Goal: Communication & Community: Share content

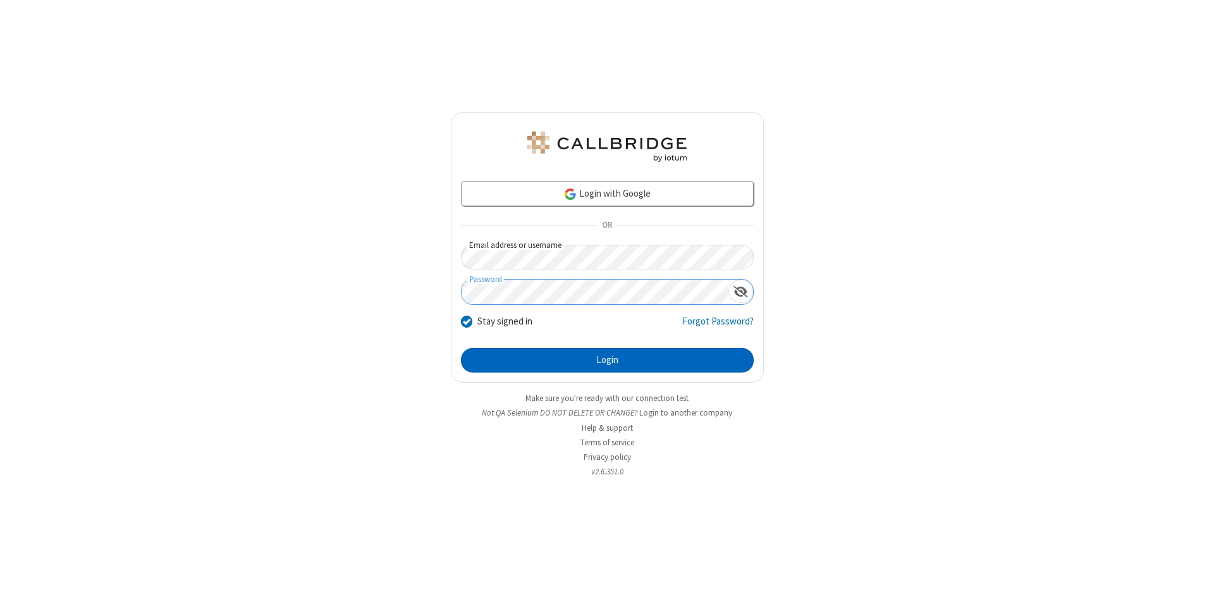
click at [607, 361] on button "Login" at bounding box center [607, 360] width 293 height 25
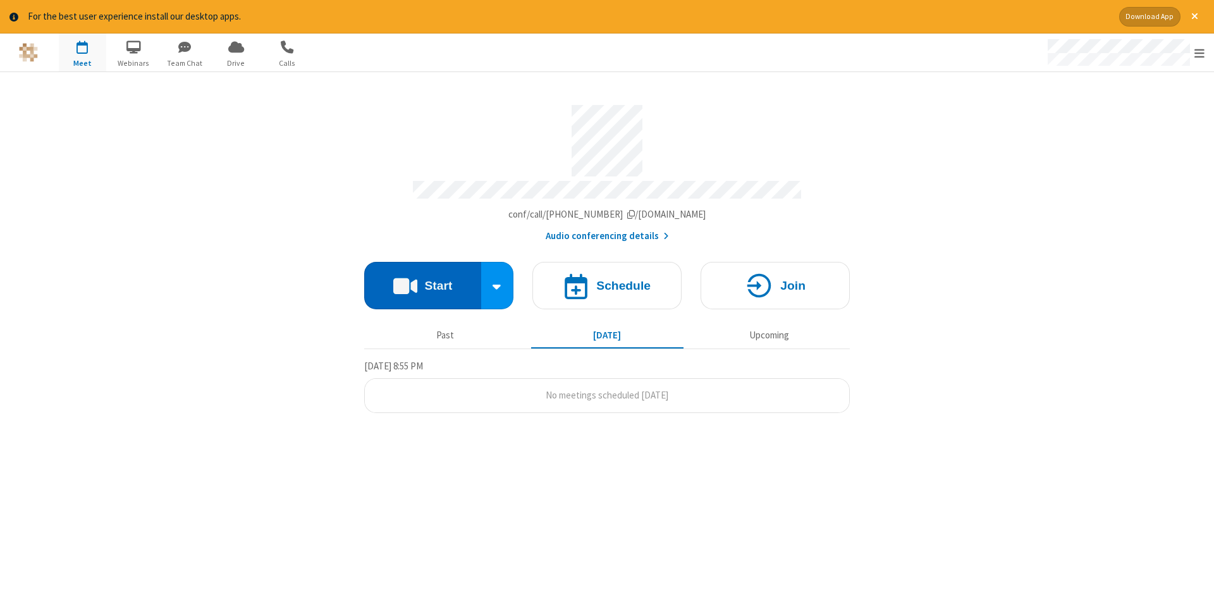
click at [423, 281] on button "Start" at bounding box center [422, 285] width 117 height 47
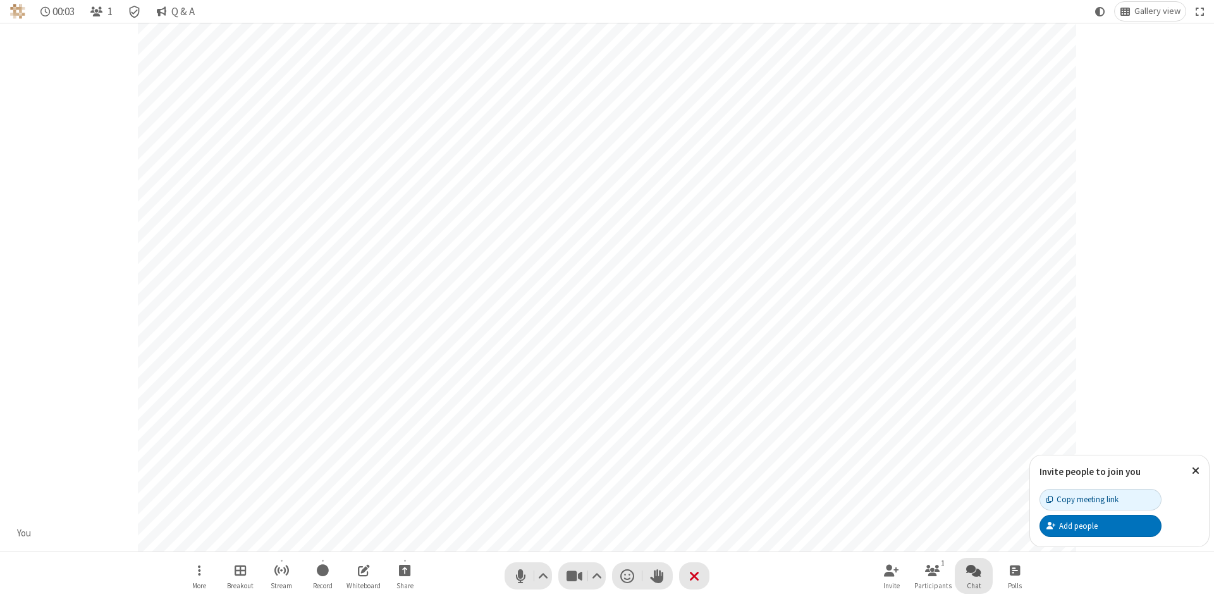
click at [974, 570] on span "Open chat" at bounding box center [974, 570] width 15 height 16
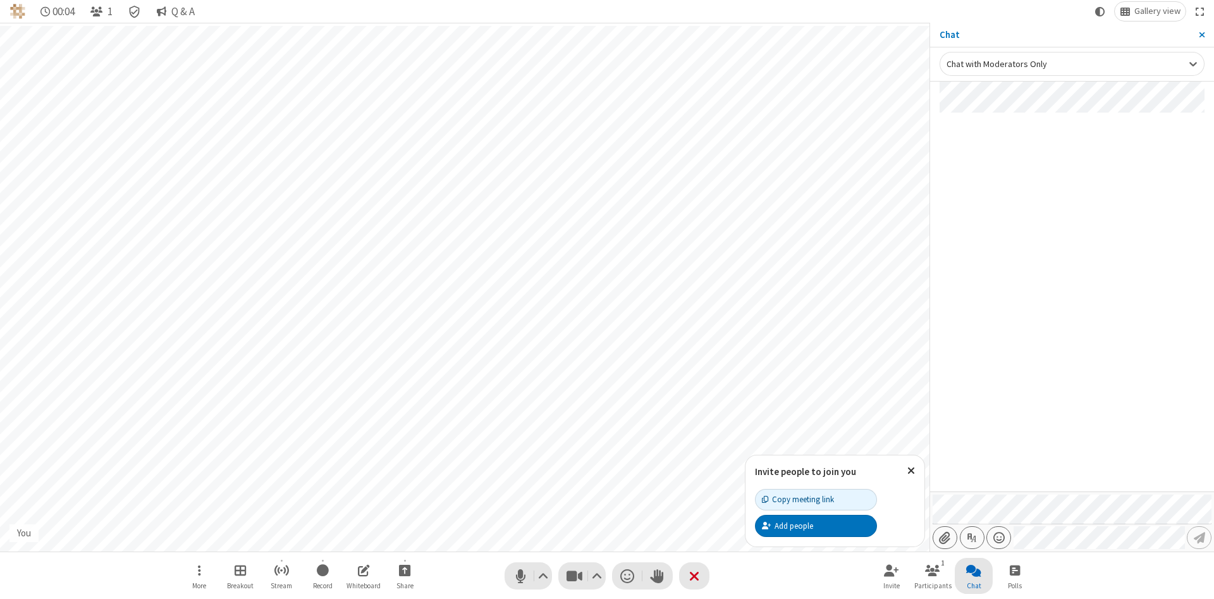
type input "C:\fakepath\doc_test.docx"
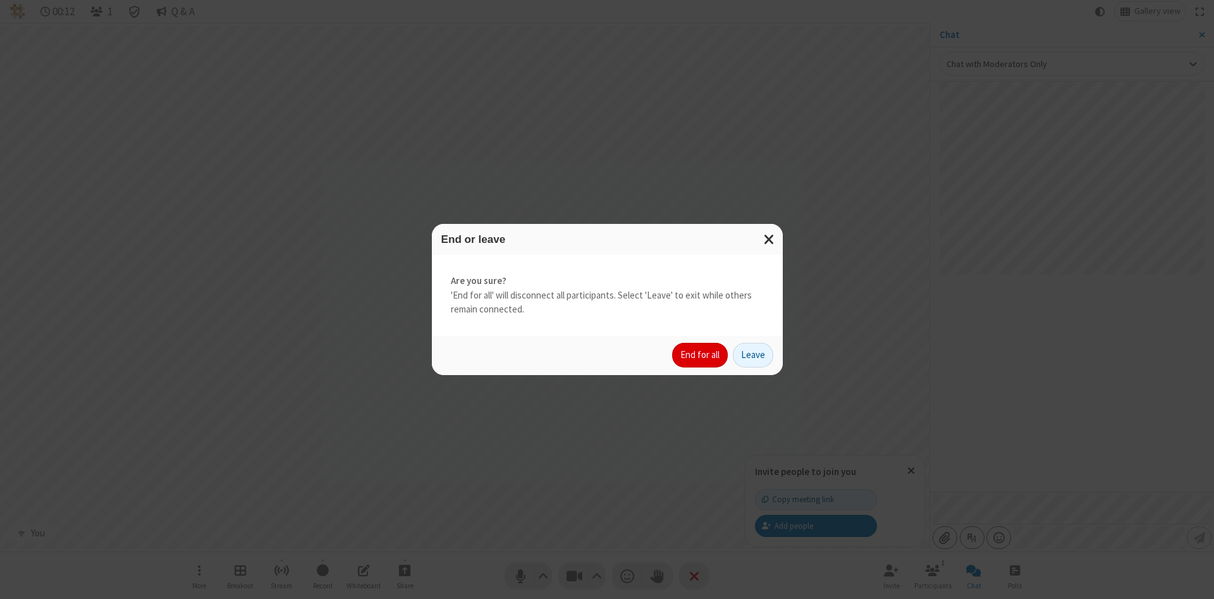
click at [701, 355] on button "End for all" at bounding box center [700, 355] width 56 height 25
